Goal: Task Accomplishment & Management: Manage account settings

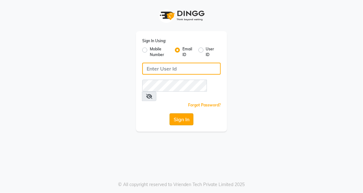
type input "[EMAIL_ADDRESS][DOMAIN_NAME]"
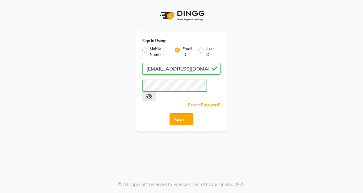
click at [183, 113] on button "Sign In" at bounding box center [182, 119] width 24 height 12
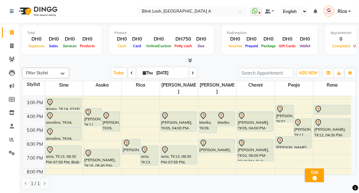
scroll to position [82, 0]
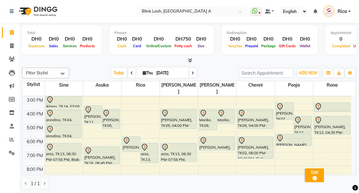
click at [193, 72] on icon at bounding box center [193, 73] width 3 height 4
type input "[DATE]"
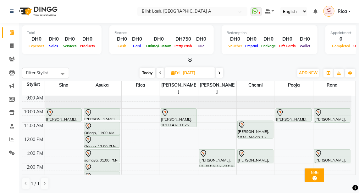
scroll to position [0, 0]
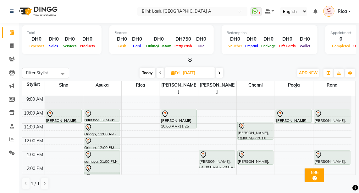
click at [191, 59] on icon at bounding box center [190, 60] width 4 height 5
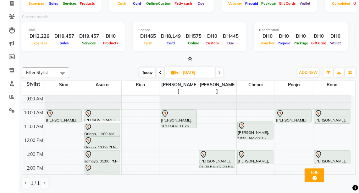
scroll to position [1, 0]
